Goal: Transaction & Acquisition: Purchase product/service

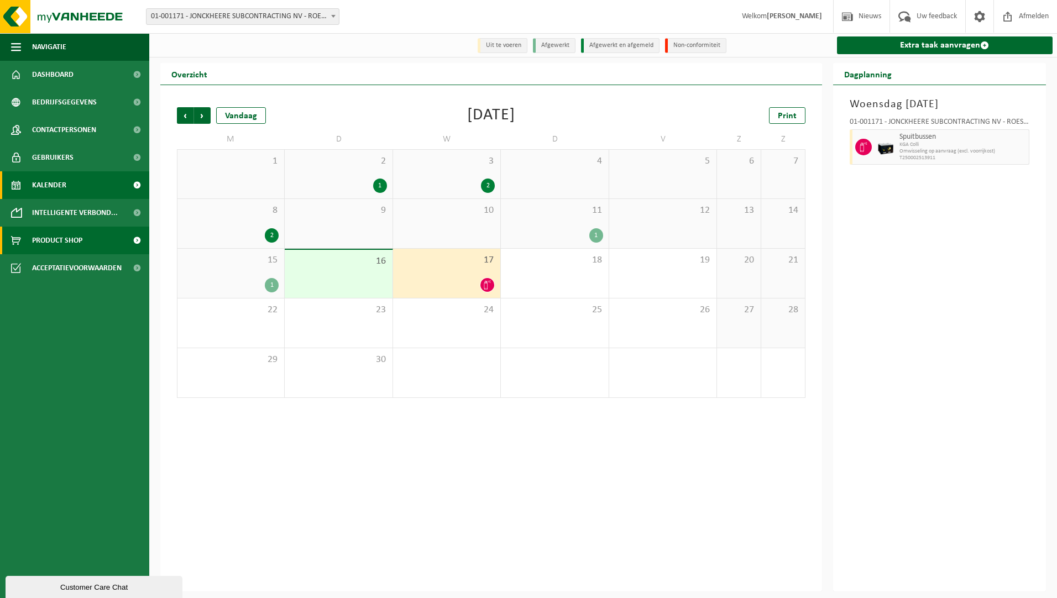
click at [76, 237] on span "Product Shop" at bounding box center [57, 241] width 50 height 28
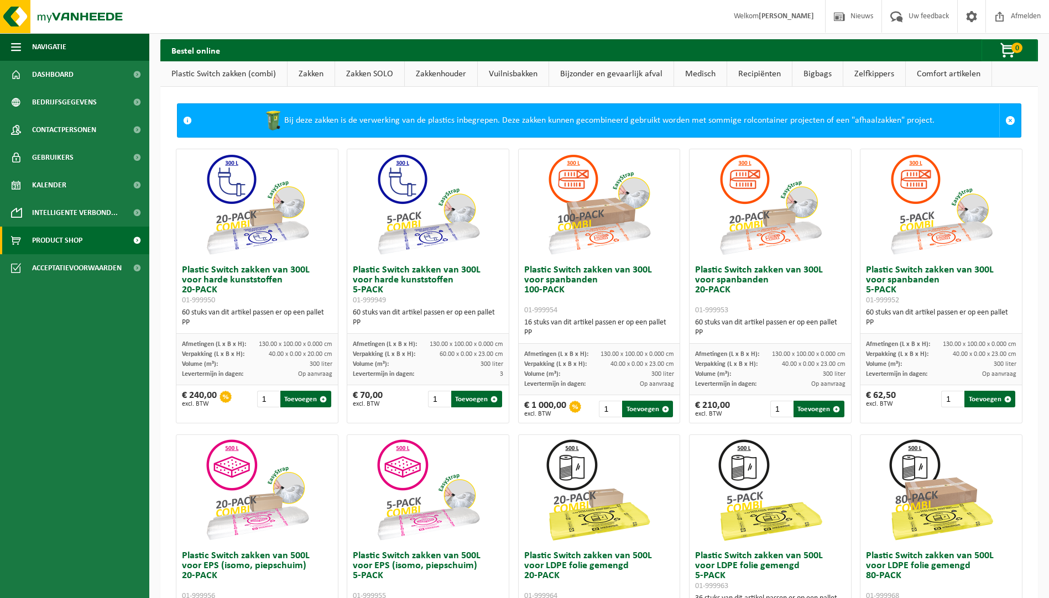
click at [313, 75] on link "Zakken" at bounding box center [311, 73] width 47 height 25
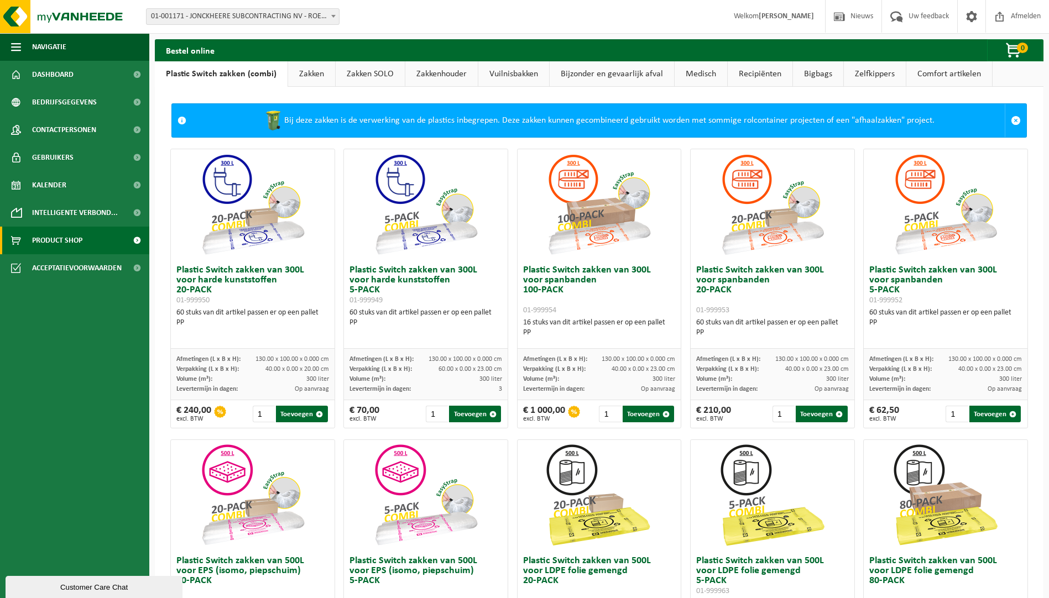
click at [295, 70] on link "Zakken" at bounding box center [311, 73] width 47 height 25
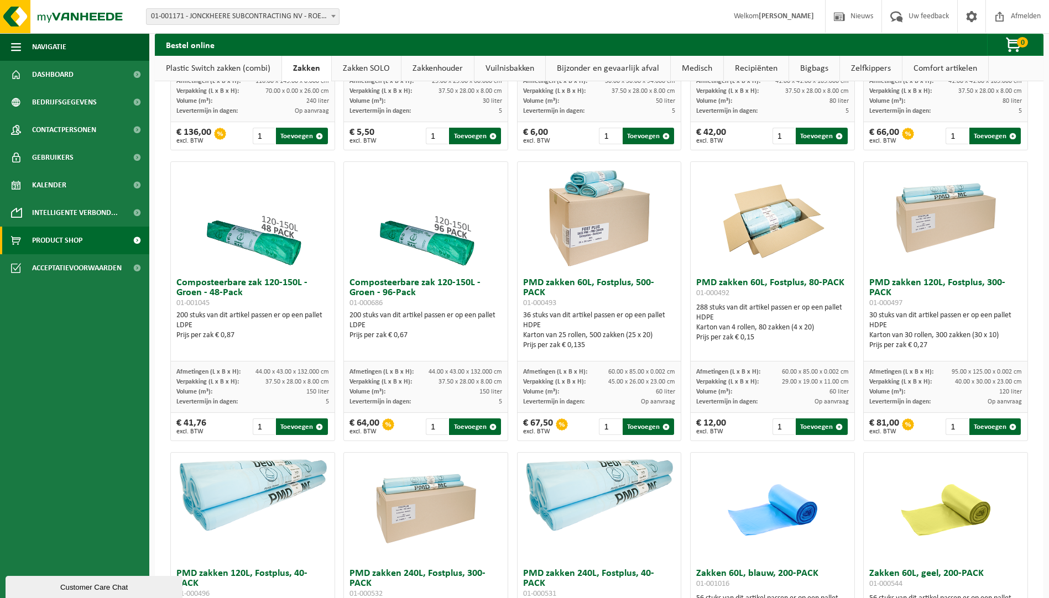
scroll to position [553, 0]
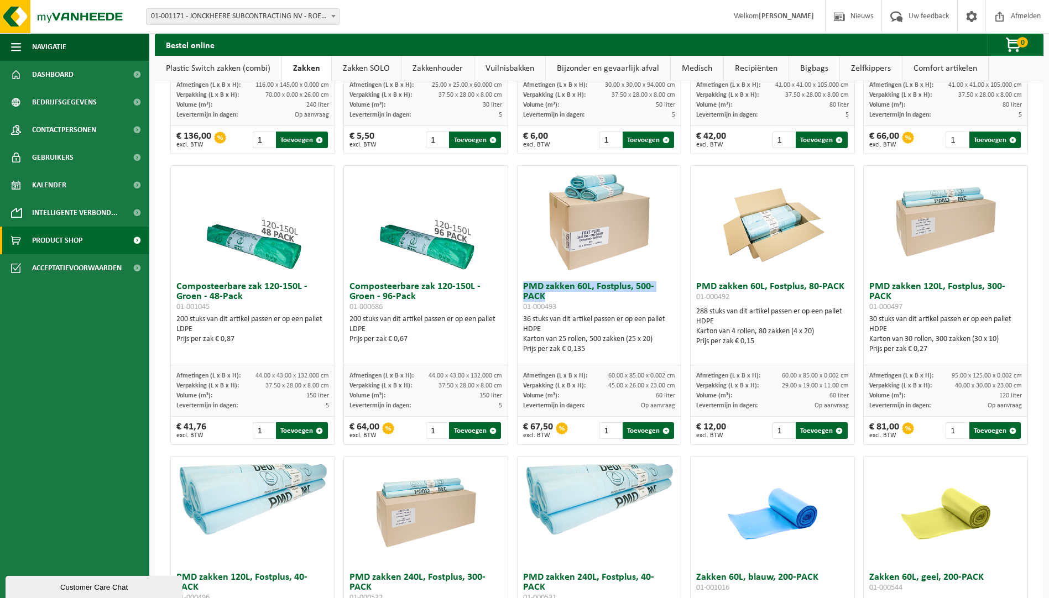
drag, startPoint x: 521, startPoint y: 292, endPoint x: 678, endPoint y: 298, distance: 157.7
click at [678, 298] on div "Zakken 60L, transparant, 200-PACK 01-000430 56 stuks van dit artikel passen er …" at bounding box center [599, 450] width 866 height 1745
copy h3 "PMD zakken 60L, Fostplus, 500-PACK"
